Goal: Task Accomplishment & Management: Manage account settings

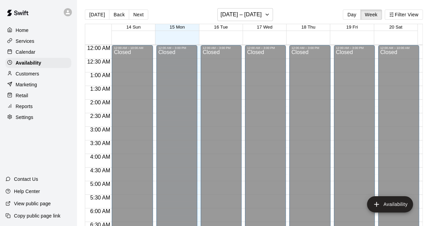
scroll to position [381, 0]
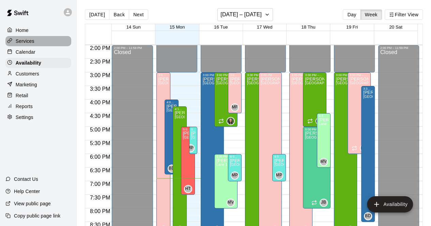
click at [35, 42] on div "Services" at bounding box center [38, 41] width 66 height 10
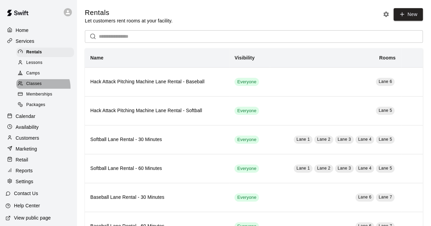
click at [41, 87] on span "Classes" at bounding box center [33, 84] width 15 height 7
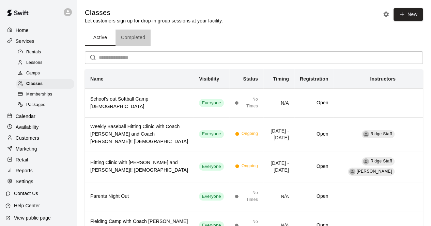
click at [133, 41] on button "Completed" at bounding box center [132, 38] width 35 height 16
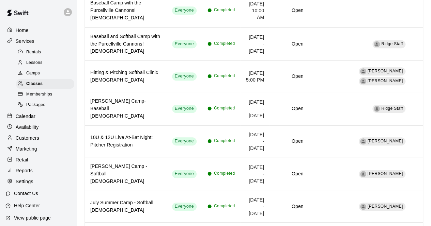
scroll to position [215, 0]
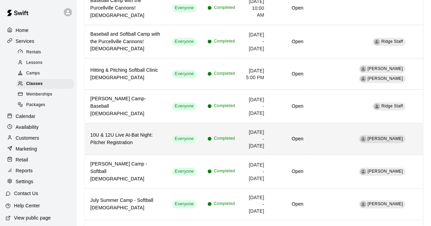
click at [142, 123] on th "10U & 12U Live At-Bat Night: Pitcher Registration" at bounding box center [126, 139] width 82 height 32
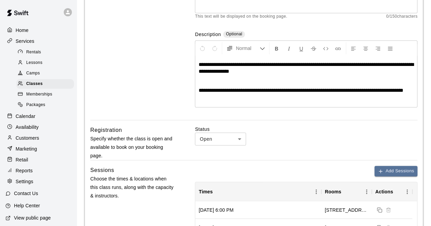
scroll to position [107, 0]
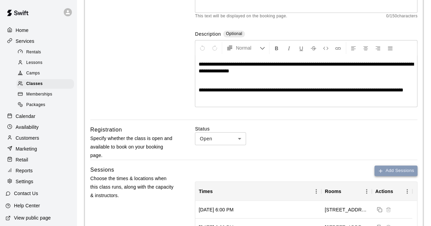
click at [398, 174] on button "Add Sessions" at bounding box center [395, 171] width 43 height 11
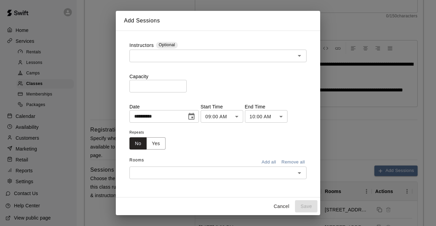
click at [369, 140] on div "**********" at bounding box center [218, 113] width 436 height 226
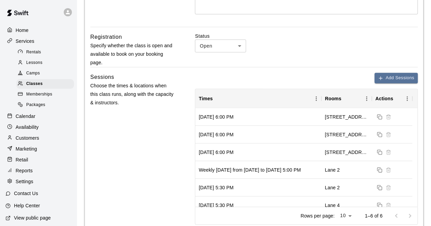
scroll to position [200, 0]
click at [392, 81] on div "Add Sessions Times Rooms Actions [DATE] 6:00 PM [GEOGRAPHIC_DATA] [DATE] 6:00 P…" at bounding box center [306, 149] width 222 height 152
click at [392, 81] on button "Add Sessions" at bounding box center [395, 78] width 43 height 11
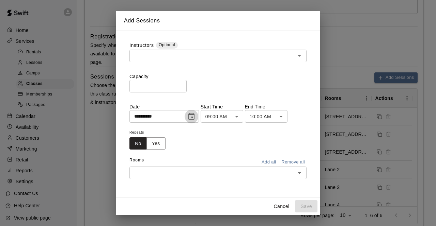
click at [194, 115] on icon "Choose date, selected date is Sep 15, 2025" at bounding box center [191, 116] width 6 height 7
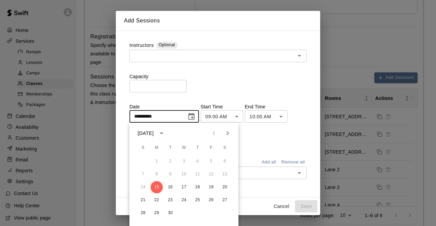
click at [40, 77] on div "**********" at bounding box center [218, 113] width 436 height 226
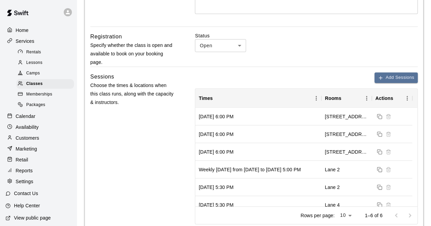
click at [26, 120] on p "Calendar" at bounding box center [26, 116] width 20 height 7
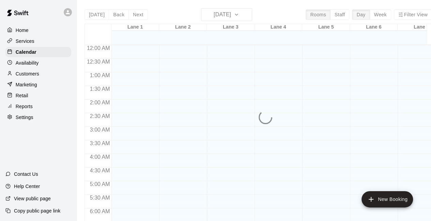
scroll to position [444, 0]
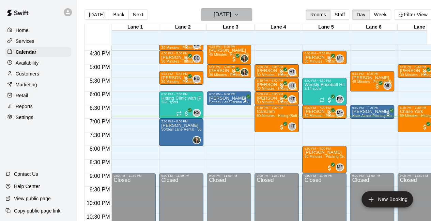
click at [231, 15] on h6 "[DATE]" at bounding box center [221, 15] width 17 height 10
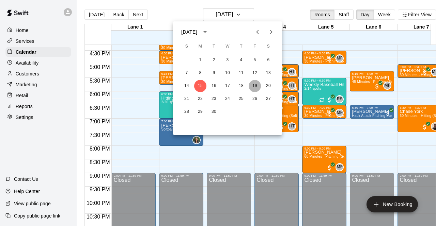
click at [256, 86] on button "19" at bounding box center [254, 86] width 12 height 12
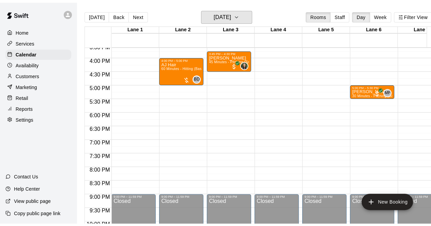
scroll to position [423, 0]
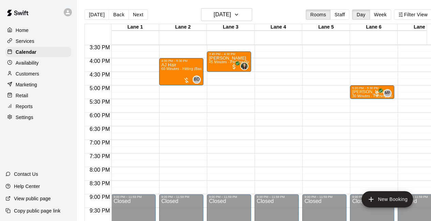
click at [20, 39] on p "Services" at bounding box center [25, 41] width 19 height 7
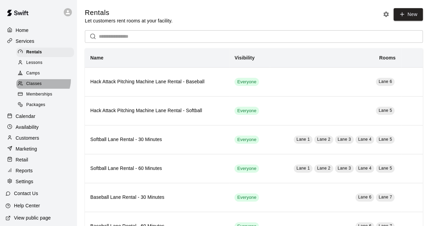
click at [42, 82] on div "Classes" at bounding box center [45, 84] width 58 height 10
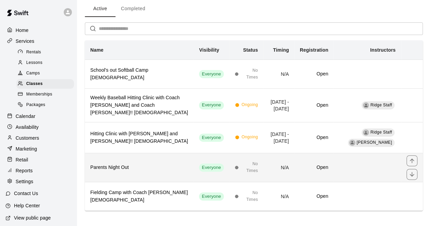
scroll to position [29, 0]
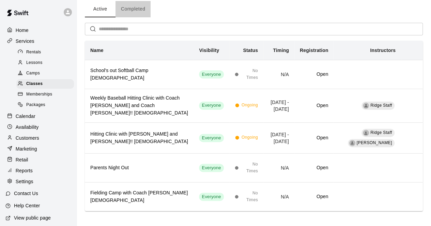
click at [121, 13] on button "Completed" at bounding box center [132, 9] width 35 height 16
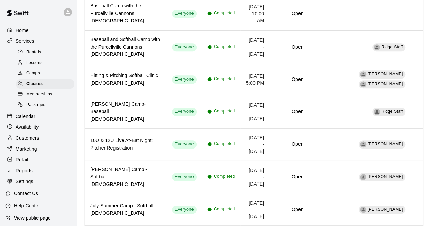
scroll to position [210, 0]
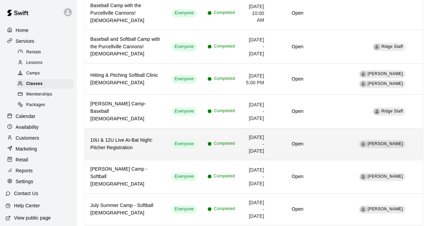
click at [160, 128] on th "10U & 12U Live At-Bat Night: Pitcher Registration" at bounding box center [126, 144] width 82 height 32
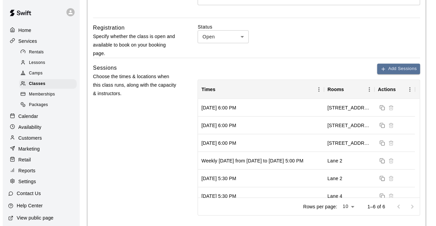
scroll to position [209, 0]
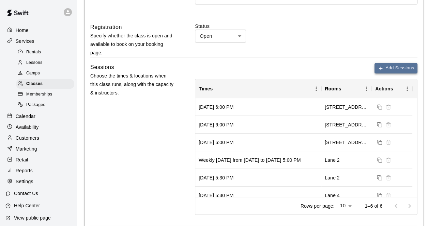
click at [384, 67] on button "Add Sessions" at bounding box center [395, 68] width 43 height 11
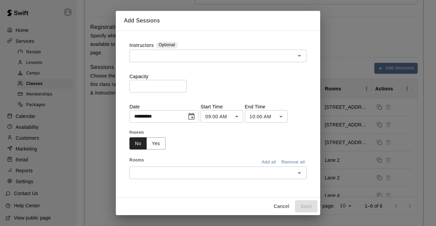
click at [194, 118] on icon "Choose date, selected date is Sep 15, 2025" at bounding box center [191, 116] width 6 height 7
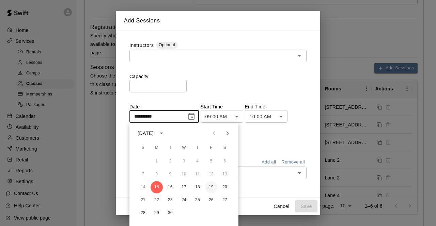
click at [209, 189] on button "19" at bounding box center [211, 187] width 12 height 12
type input "**********"
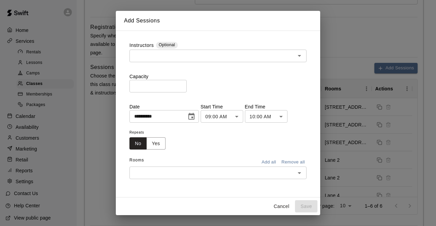
click at [243, 109] on p "Start Time" at bounding box center [221, 106] width 43 height 7
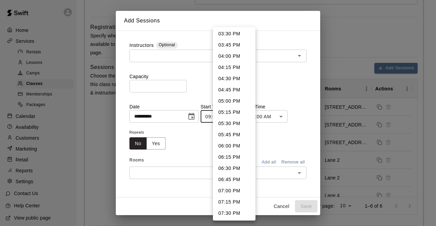
scroll to position [716, 0]
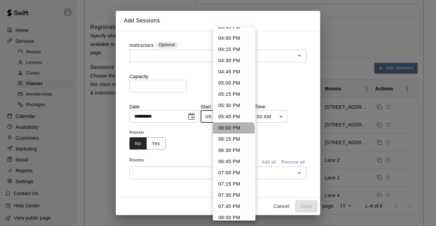
click at [233, 130] on li "06:00 PM" at bounding box center [234, 128] width 43 height 11
type input "********"
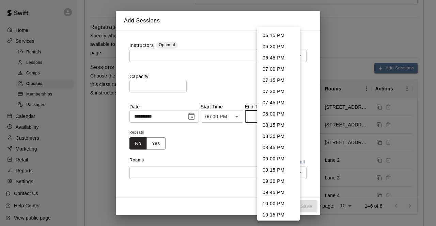
click at [276, 72] on li "07:00 PM" at bounding box center [278, 69] width 43 height 11
type input "********"
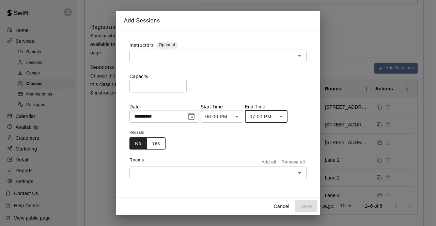
click at [160, 149] on button "Yes" at bounding box center [155, 144] width 19 height 13
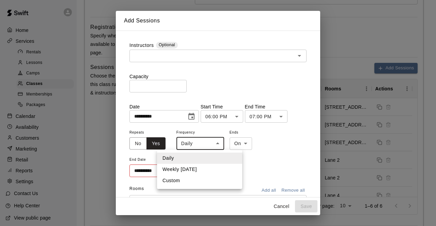
click at [185, 169] on li "Weekly [DATE]" at bounding box center [199, 169] width 85 height 11
type input "******"
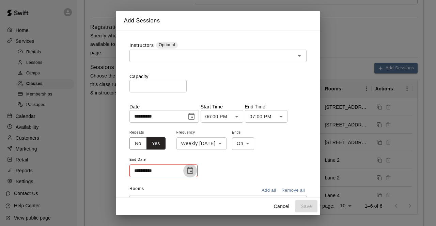
click at [194, 167] on button "Choose date" at bounding box center [190, 171] width 14 height 14
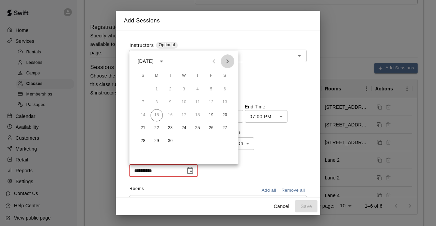
click at [229, 58] on icon "Next month" at bounding box center [227, 61] width 8 height 8
drag, startPoint x: 214, startPoint y: 91, endPoint x: 207, endPoint y: 102, distance: 13.1
click at [207, 102] on div "1 2 3 4 5 6 7 8 9 10 11 12 13 14 15 16 17 18 19 20 21 22 23 24 25 26 27 28 29 3…" at bounding box center [183, 115] width 109 height 65
click at [211, 91] on button "3" at bounding box center [211, 89] width 12 height 12
type input "**********"
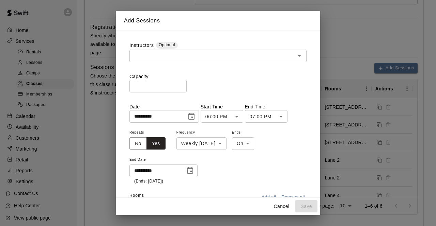
scroll to position [36, 0]
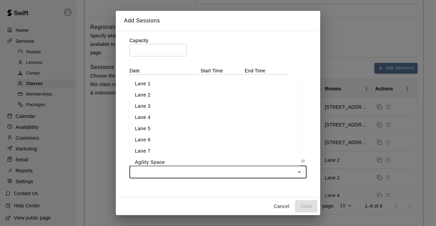
click at [246, 175] on input "text" at bounding box center [212, 172] width 162 height 9
click at [167, 98] on li "Lane 2" at bounding box center [215, 94] width 172 height 11
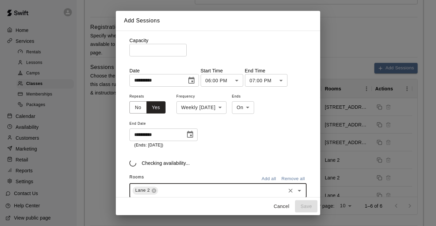
type input "*"
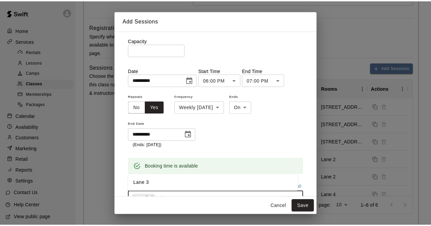
scroll to position [40, 0]
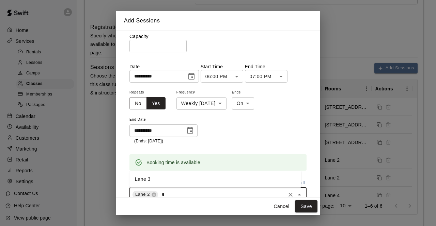
click at [167, 179] on li "Lane 3" at bounding box center [215, 179] width 172 height 11
click at [304, 209] on button "Save" at bounding box center [306, 206] width 22 height 13
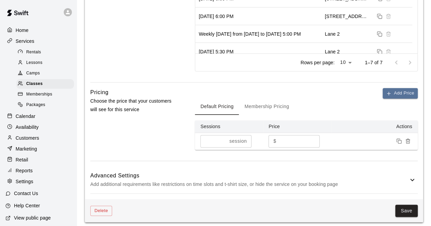
scroll to position [356, 0]
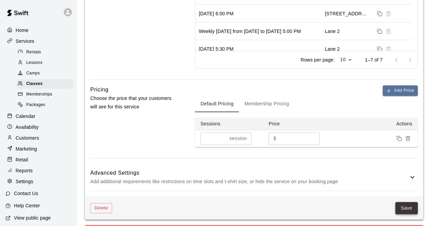
click at [408, 203] on button "Save" at bounding box center [406, 208] width 22 height 13
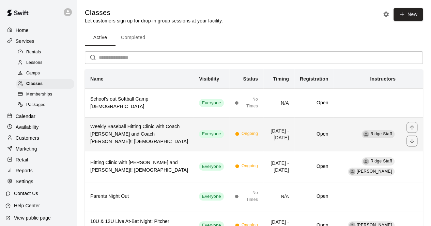
scroll to position [0, 0]
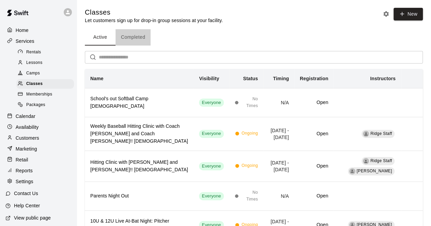
click at [140, 31] on button "Completed" at bounding box center [132, 37] width 35 height 16
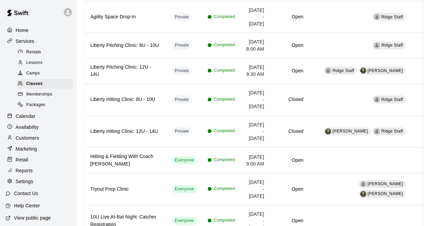
scroll to position [904, 0]
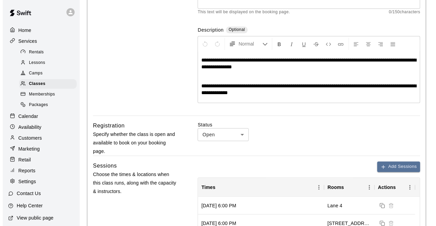
scroll to position [114, 0]
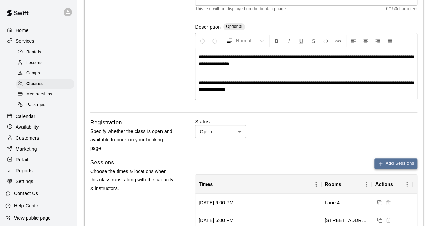
click at [401, 164] on button "Add Sessions" at bounding box center [395, 164] width 43 height 11
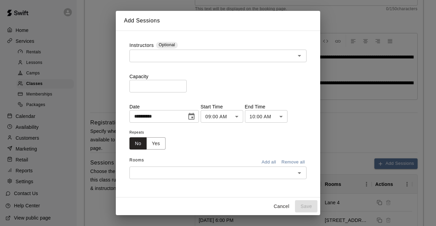
click at [170, 60] on div "​" at bounding box center [217, 56] width 177 height 13
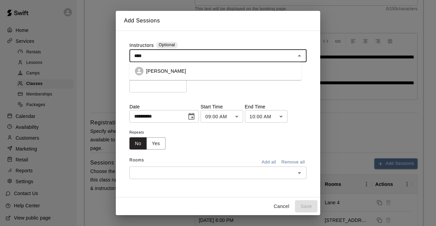
type input "*****"
click at [170, 74] on p "[PERSON_NAME]" at bounding box center [166, 71] width 40 height 7
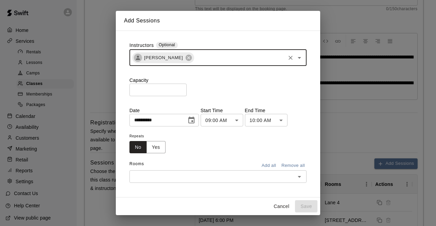
click at [159, 91] on input "*" at bounding box center [157, 90] width 57 height 13
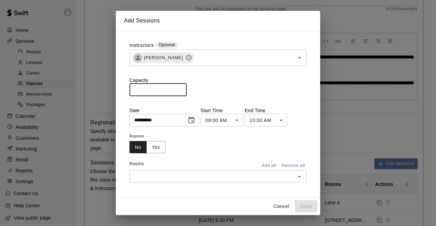
type input "**"
click at [195, 117] on icon "Choose date, selected date is Sep 15, 2025" at bounding box center [191, 120] width 8 height 8
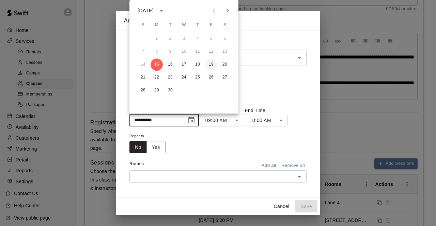
click at [216, 62] on button "19" at bounding box center [211, 65] width 12 height 12
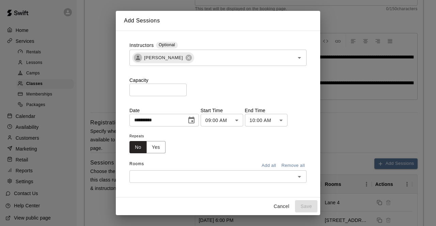
type input "**********"
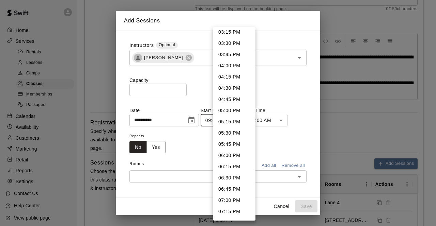
scroll to position [689, 0]
click at [238, 156] on li "06:00 PM" at bounding box center [234, 155] width 43 height 11
type input "********"
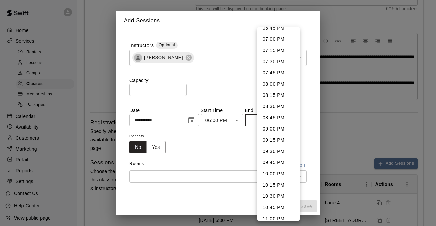
scroll to position [30, 0]
click at [285, 36] on li "07:00 PM" at bounding box center [278, 39] width 43 height 11
type input "********"
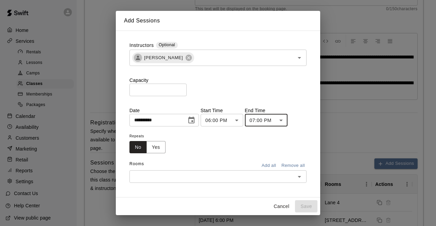
click at [165, 177] on input "text" at bounding box center [212, 177] width 162 height 9
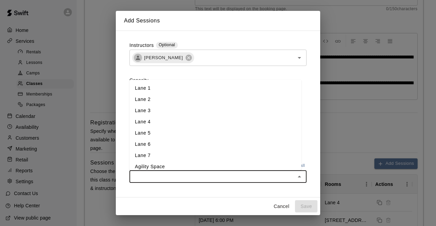
type input "*"
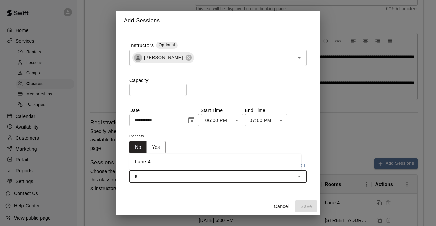
click at [154, 165] on li "Lane 4" at bounding box center [215, 162] width 172 height 11
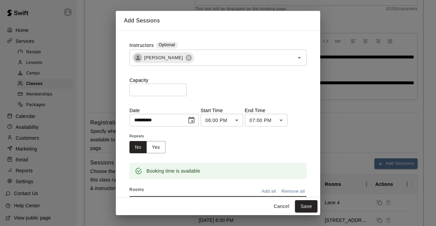
type input "*"
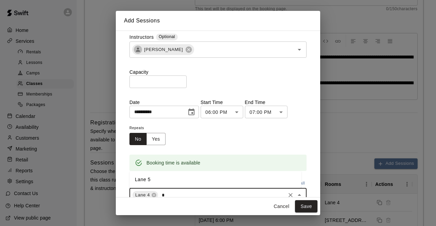
click at [171, 178] on li "Lane 5" at bounding box center [215, 179] width 172 height 11
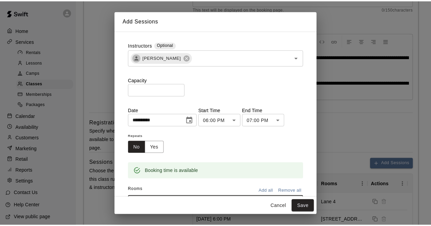
scroll to position [32, 0]
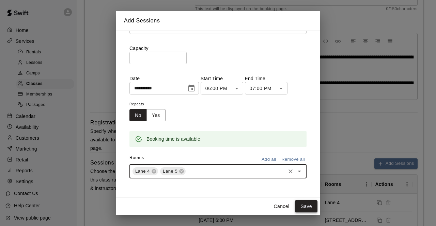
click at [305, 205] on button "Save" at bounding box center [306, 206] width 22 height 13
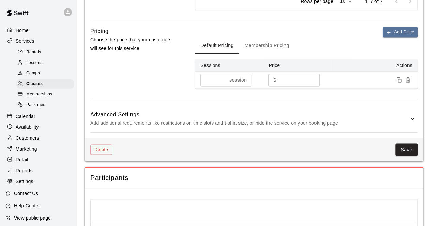
scroll to position [415, 0]
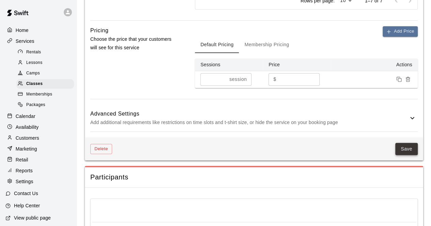
click at [403, 145] on button "Save" at bounding box center [406, 149] width 22 height 13
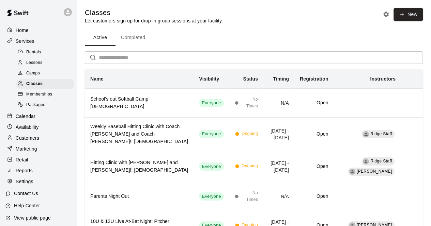
click at [36, 122] on div "Calendar" at bounding box center [38, 116] width 66 height 10
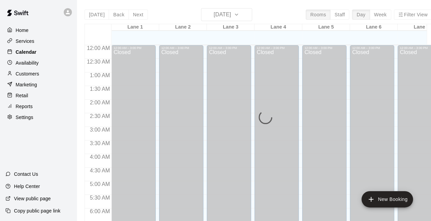
scroll to position [444, 0]
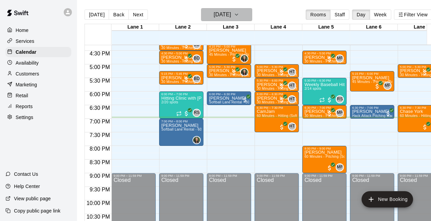
click at [226, 14] on h6 "[DATE]" at bounding box center [221, 15] width 17 height 10
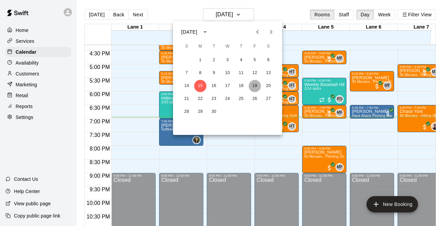
click at [253, 85] on button "19" at bounding box center [254, 86] width 12 height 12
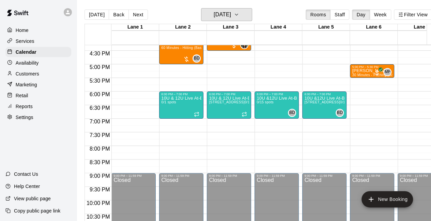
scroll to position [421, 0]
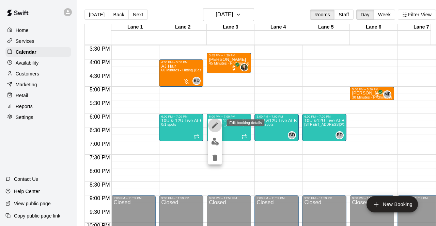
click at [215, 128] on icon "edit" at bounding box center [215, 126] width 8 height 8
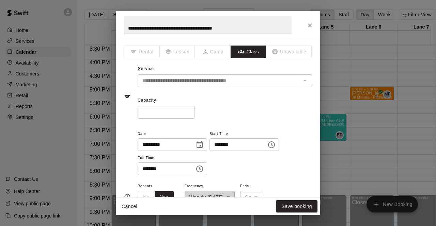
click at [153, 107] on input "*" at bounding box center [166, 112] width 57 height 13
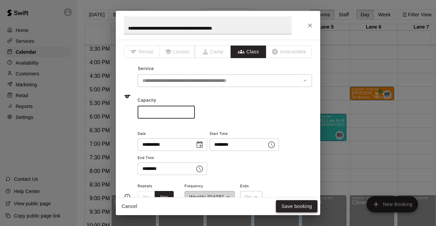
type input "**"
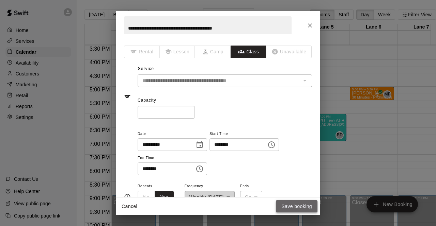
click at [312, 210] on button "Save booking" at bounding box center [297, 206] width 42 height 13
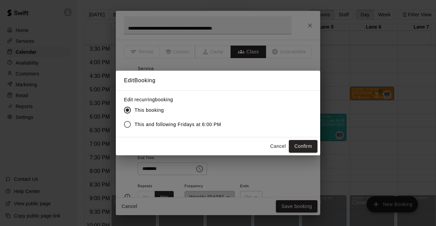
click at [191, 130] on label "This and following Fridays at 6:00 PM" at bounding box center [170, 124] width 101 height 14
click at [307, 147] on button "Confirm" at bounding box center [303, 146] width 29 height 13
